Goal: Check status: Check status

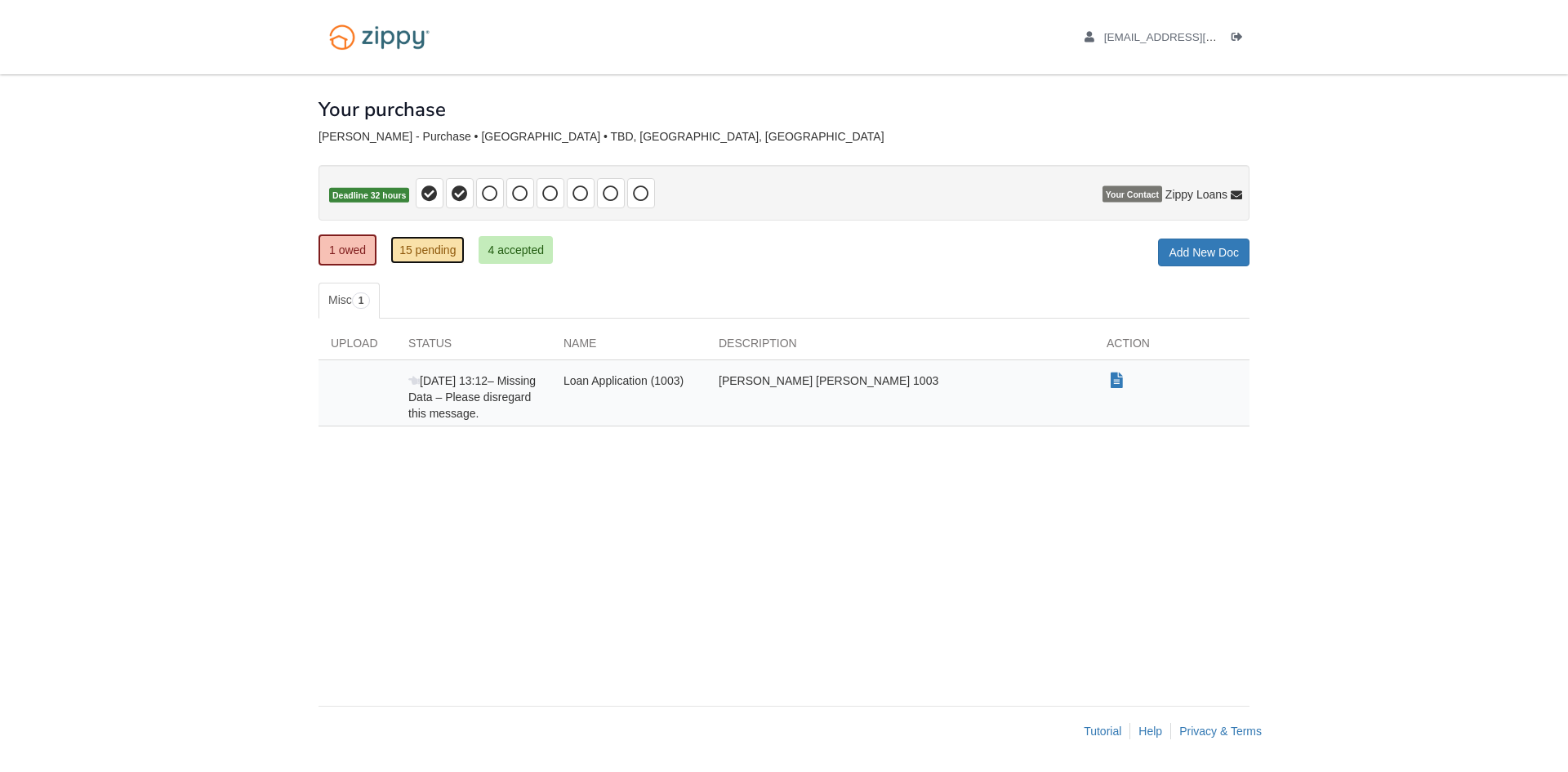
click at [440, 257] on link "15 pending" at bounding box center [428, 249] width 75 height 28
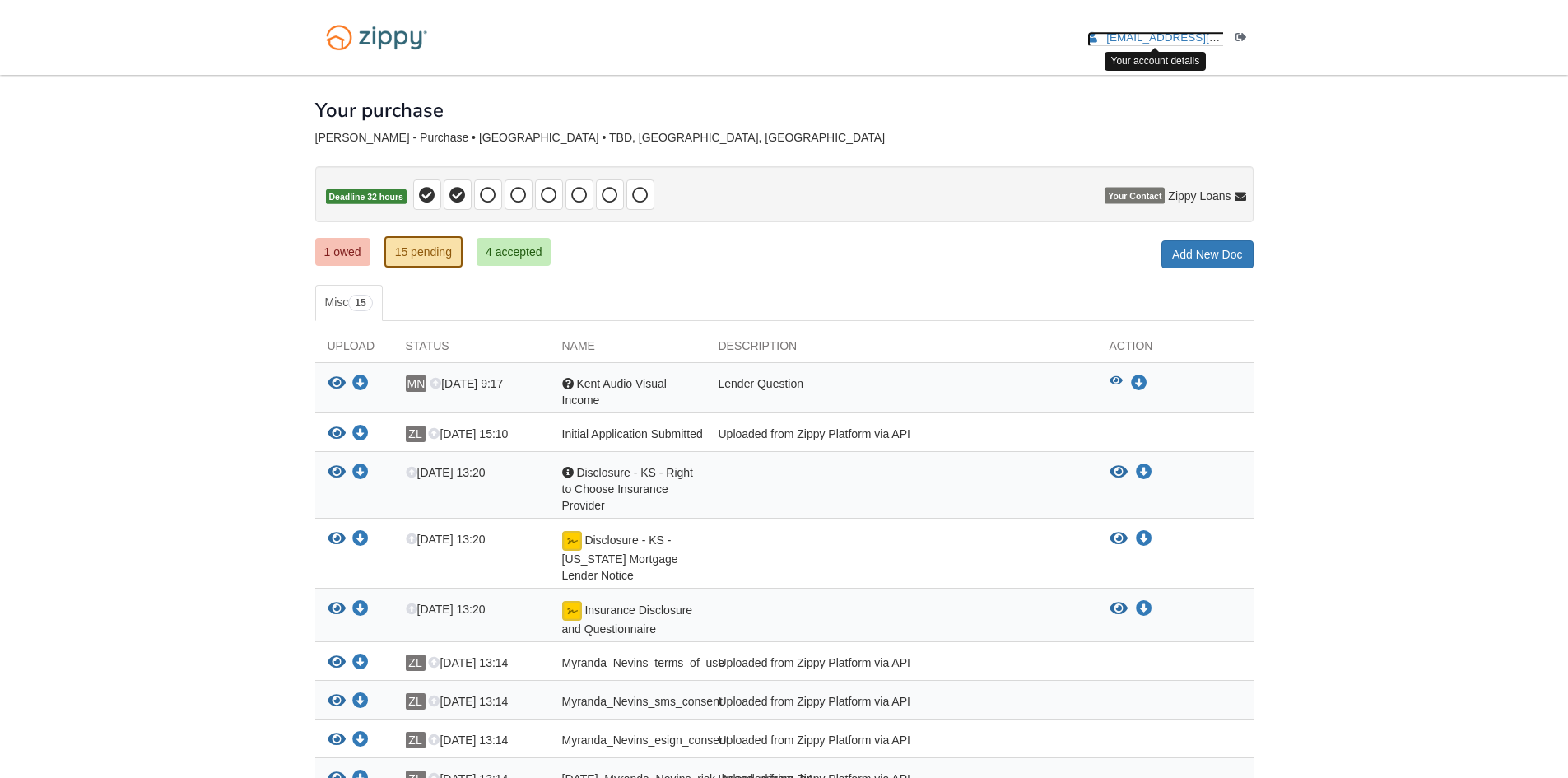
click at [1193, 39] on span "[EMAIL_ADDRESS][DOMAIN_NAME]" at bounding box center [1201, 37] width 189 height 13
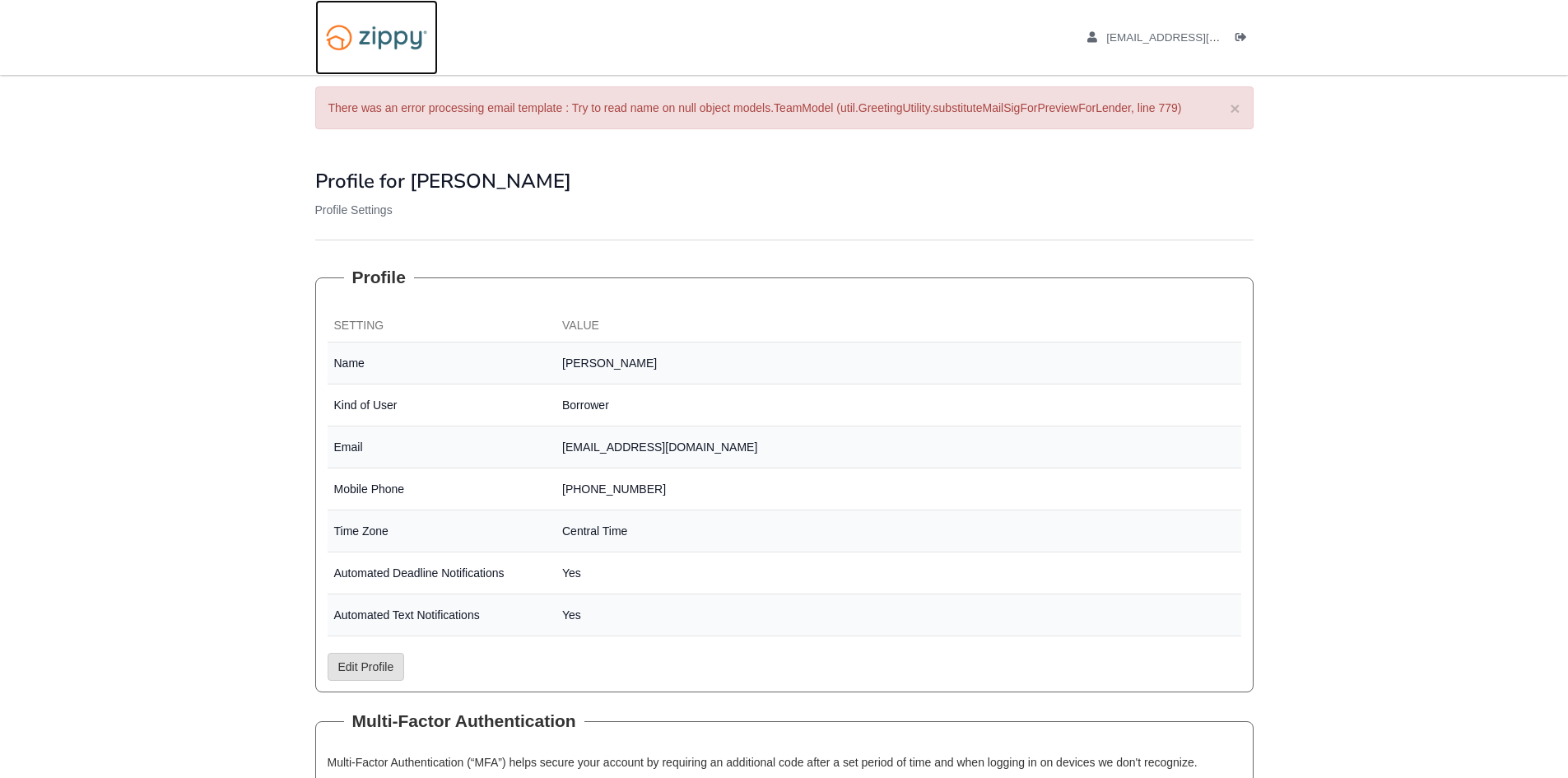
click at [409, 38] on img at bounding box center [376, 38] width 122 height 42
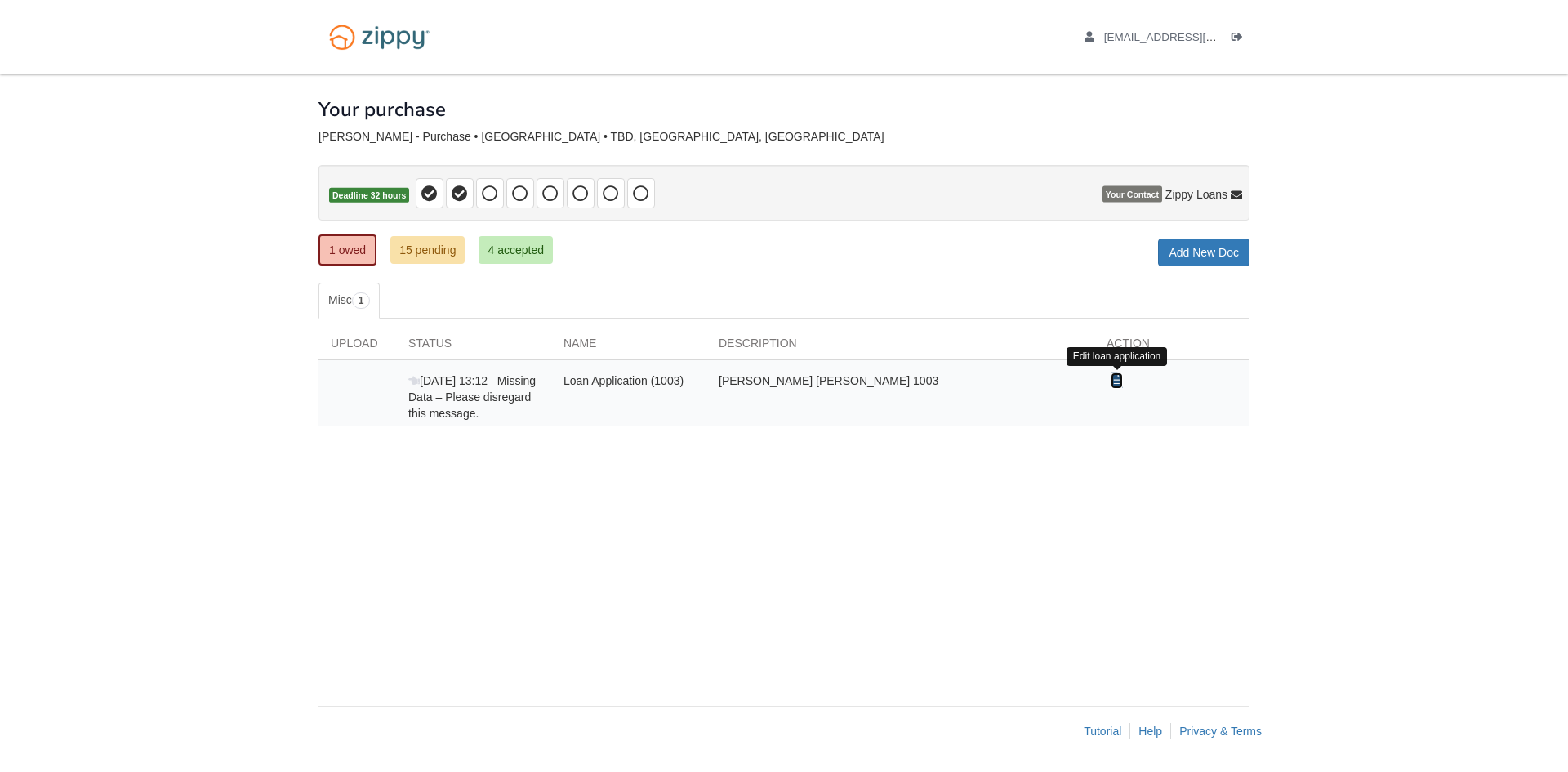
click at [1117, 378] on icon "Show Document" at bounding box center [1117, 380] width 12 height 16
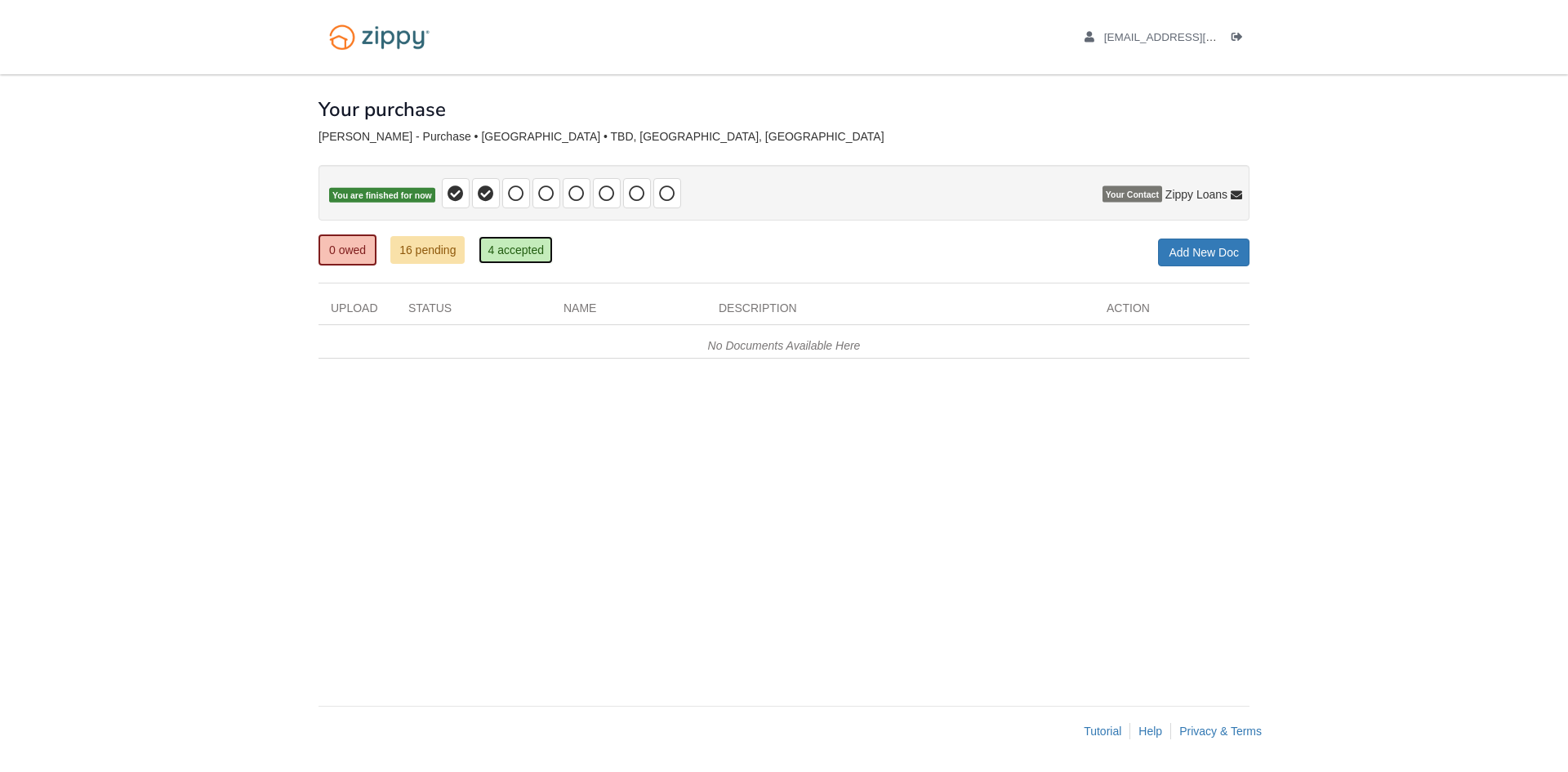
click at [532, 241] on link "4 accepted" at bounding box center [516, 249] width 75 height 28
